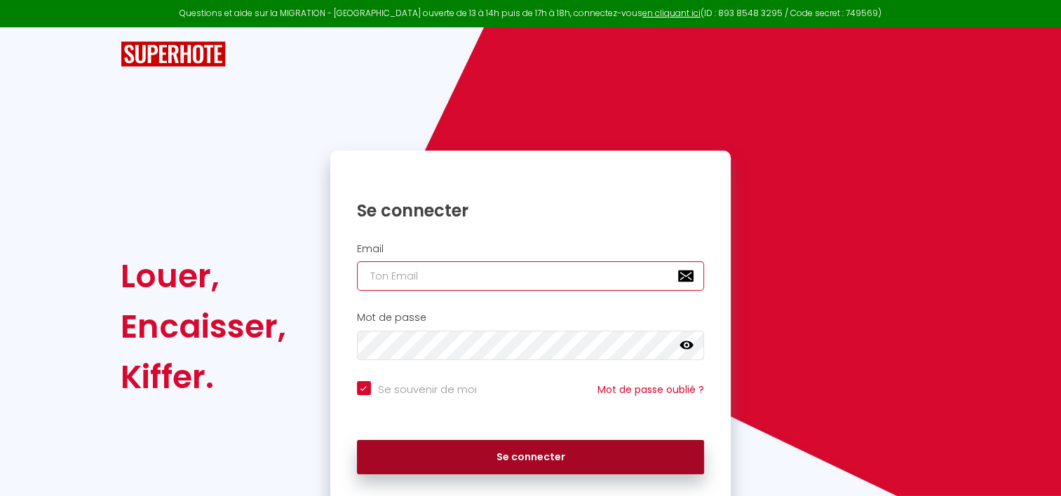
type input "[PERSON_NAME][EMAIL_ADDRESS][DOMAIN_NAME]"
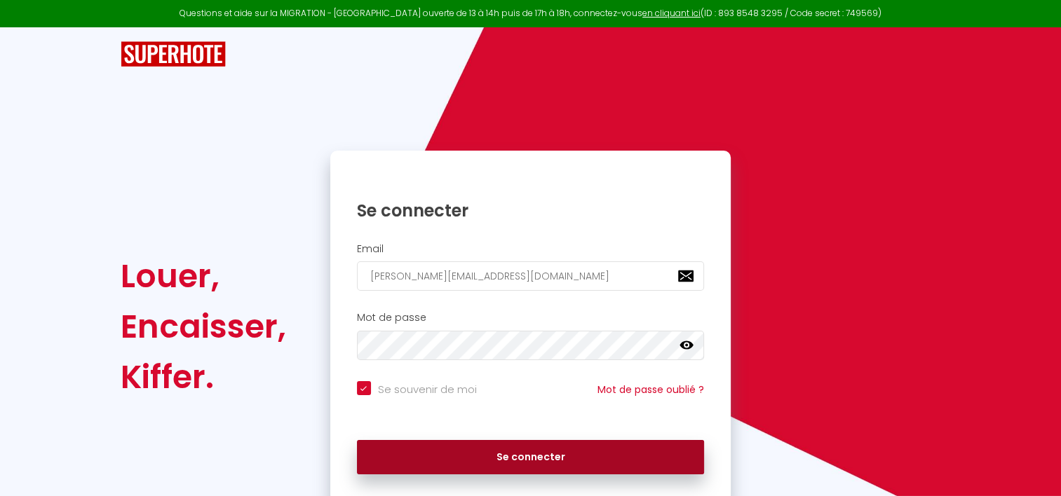
click at [525, 466] on button "Se connecter" at bounding box center [531, 457] width 348 height 35
checkbox input "true"
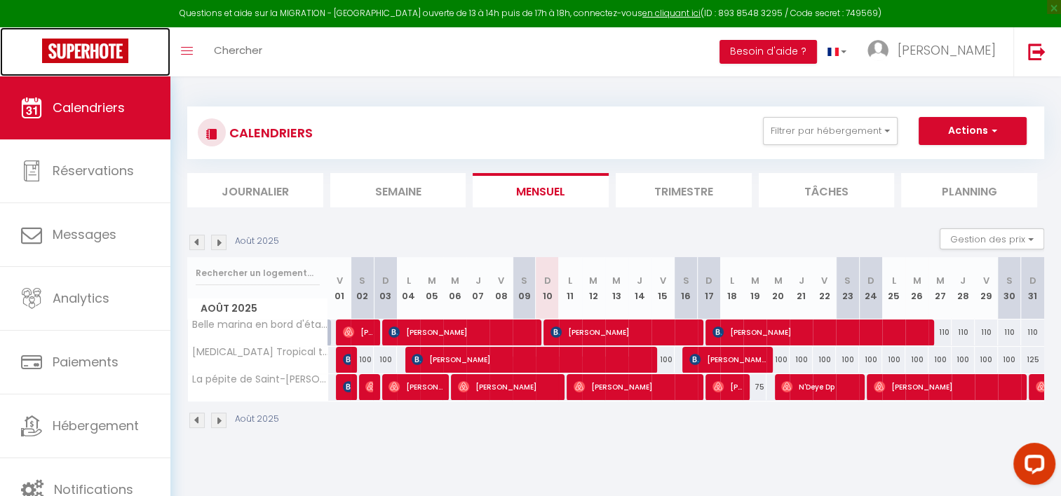
click at [95, 39] on img at bounding box center [85, 51] width 86 height 25
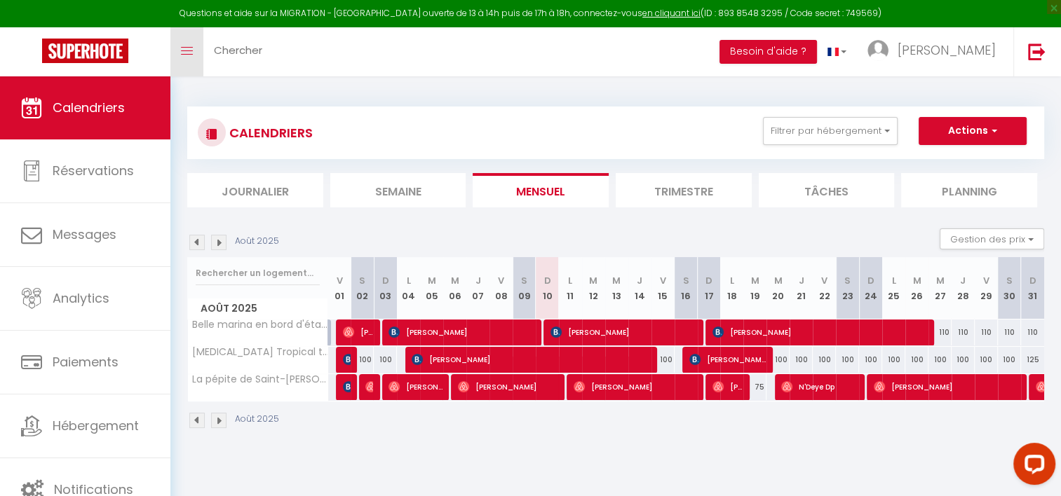
click at [194, 45] on link "Toggle menubar" at bounding box center [186, 51] width 33 height 49
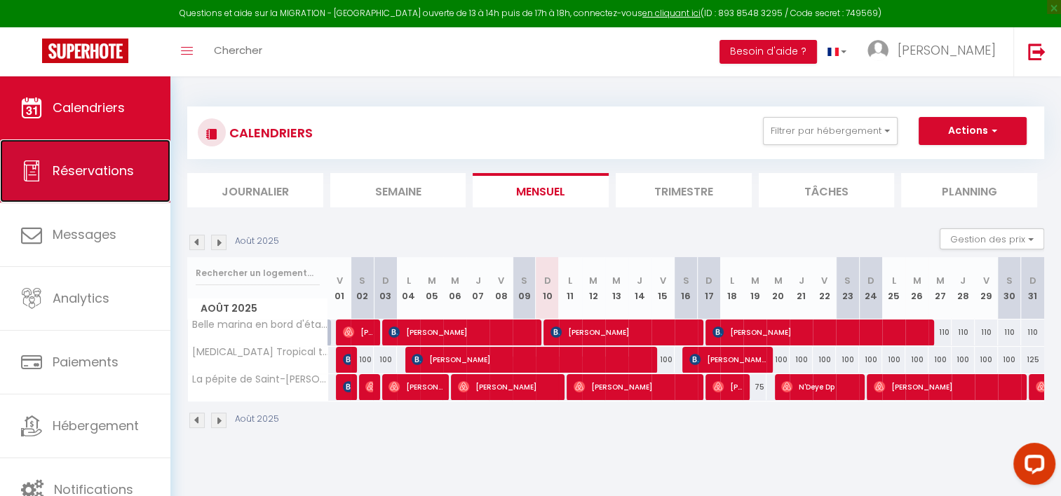
click at [83, 179] on span "Réservations" at bounding box center [93, 171] width 81 height 18
select select "not_cancelled"
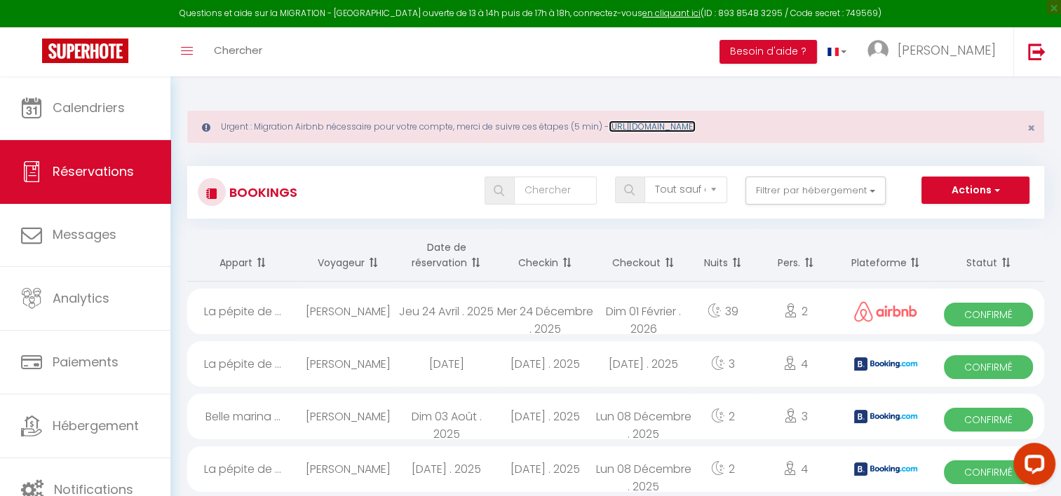
click at [677, 129] on link "[URL][DOMAIN_NAME]" at bounding box center [652, 127] width 87 height 12
